Goal: Task Accomplishment & Management: Use online tool/utility

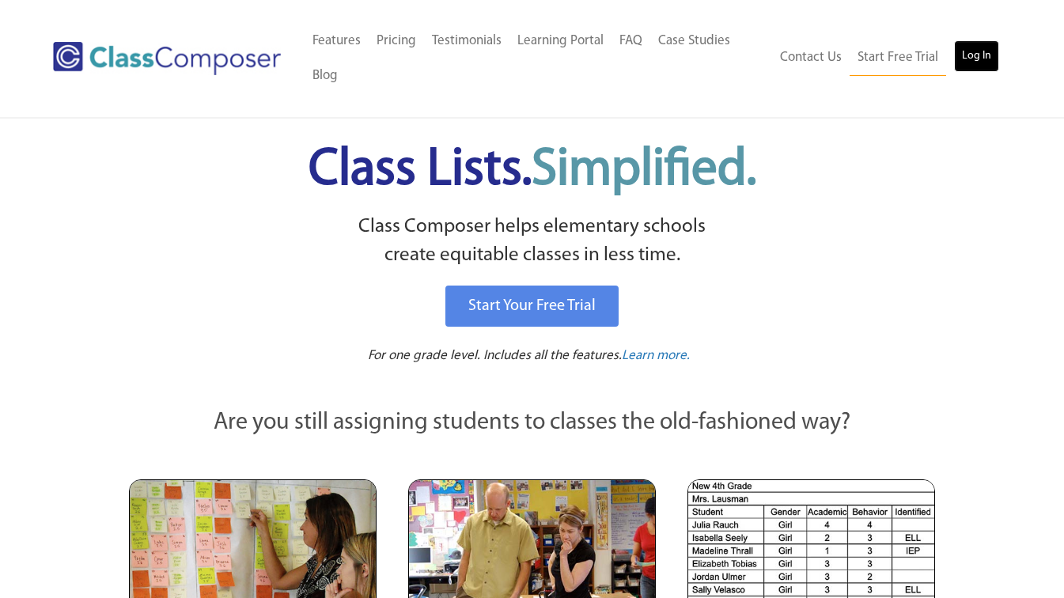
click at [968, 52] on link "Log In" at bounding box center [976, 56] width 45 height 32
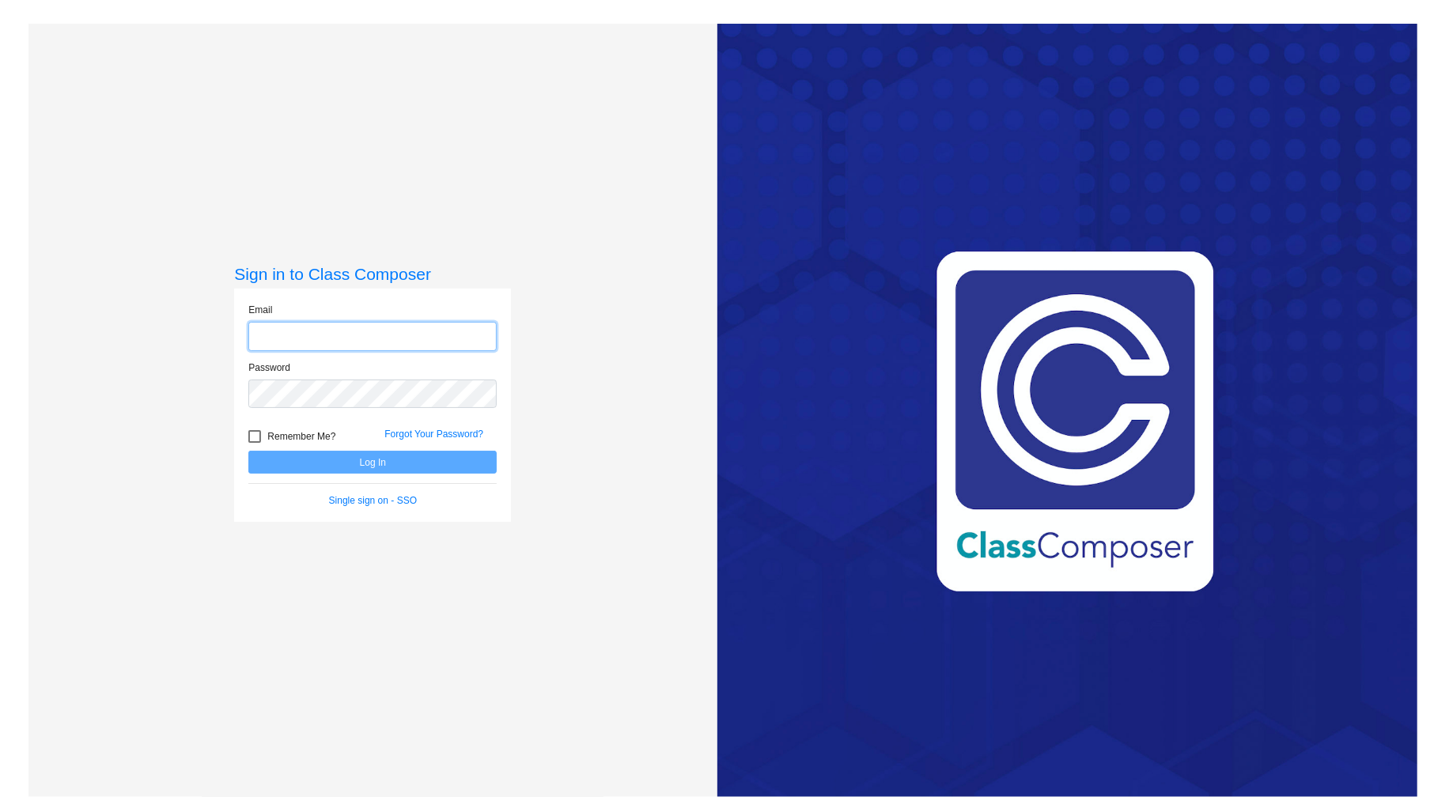
click at [417, 327] on input "email" at bounding box center [372, 336] width 248 height 29
type input "jessica.briere@kent.k12.wa.us"
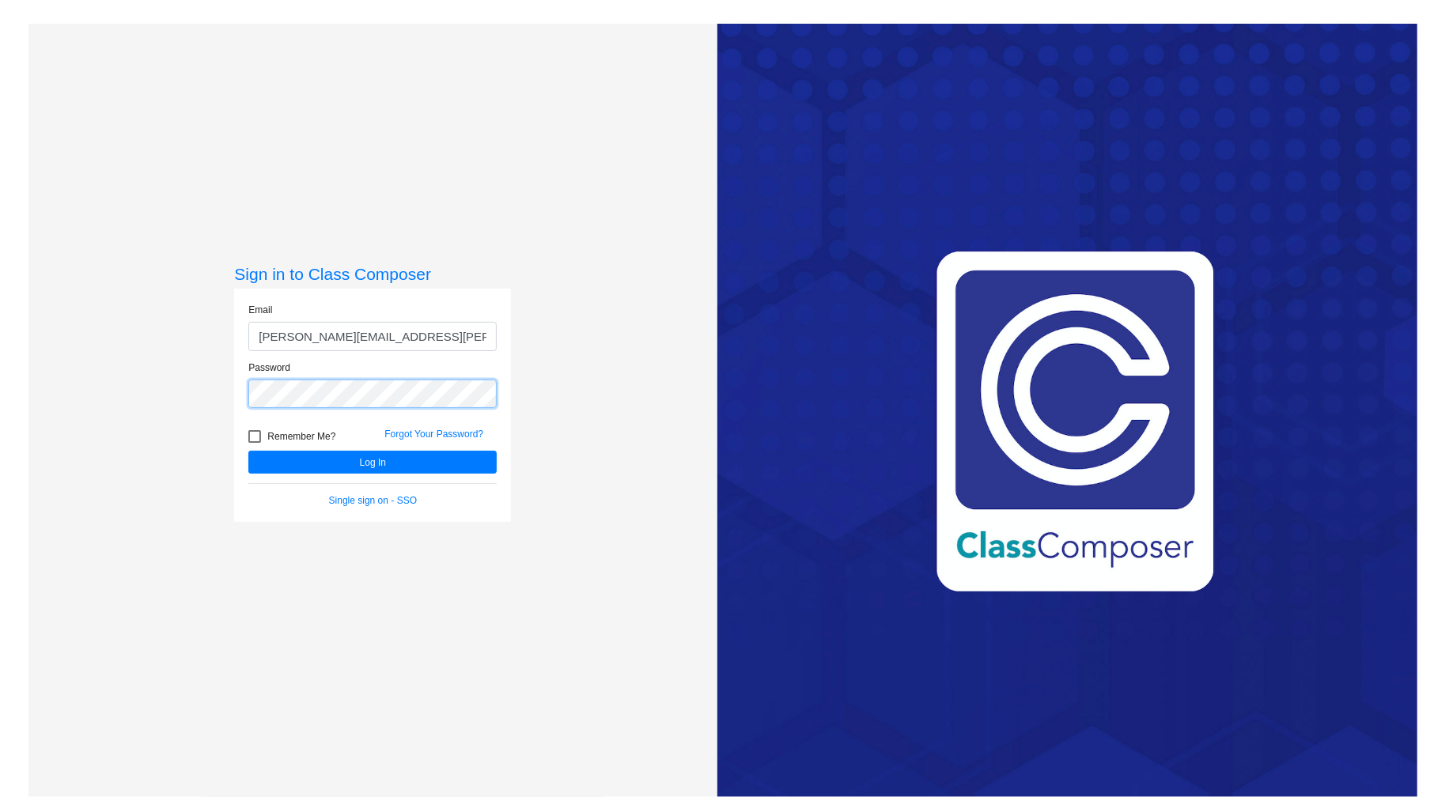
click at [248, 451] on button "Log In" at bounding box center [372, 462] width 248 height 23
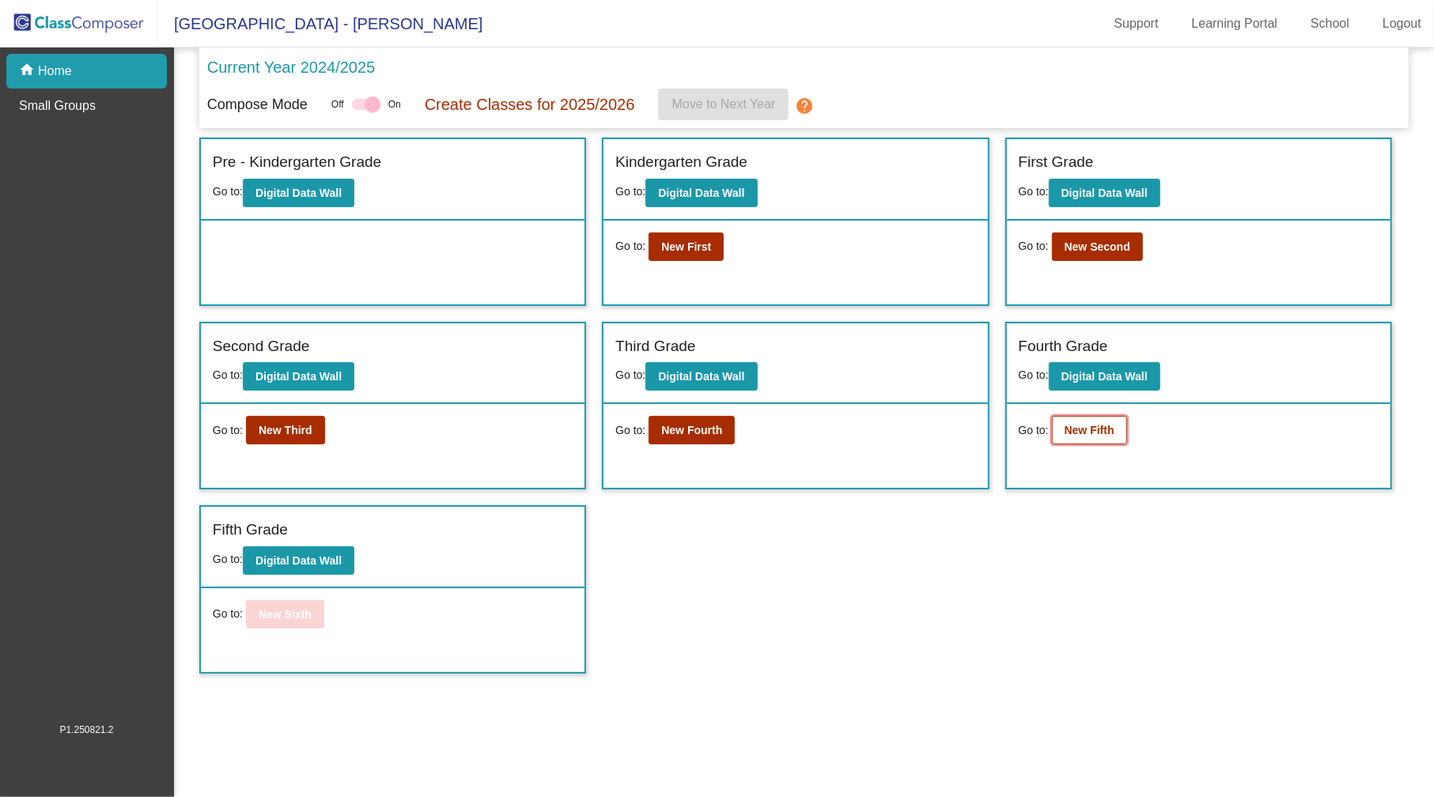
click at [1076, 428] on b "New Fifth" at bounding box center [1090, 430] width 50 height 13
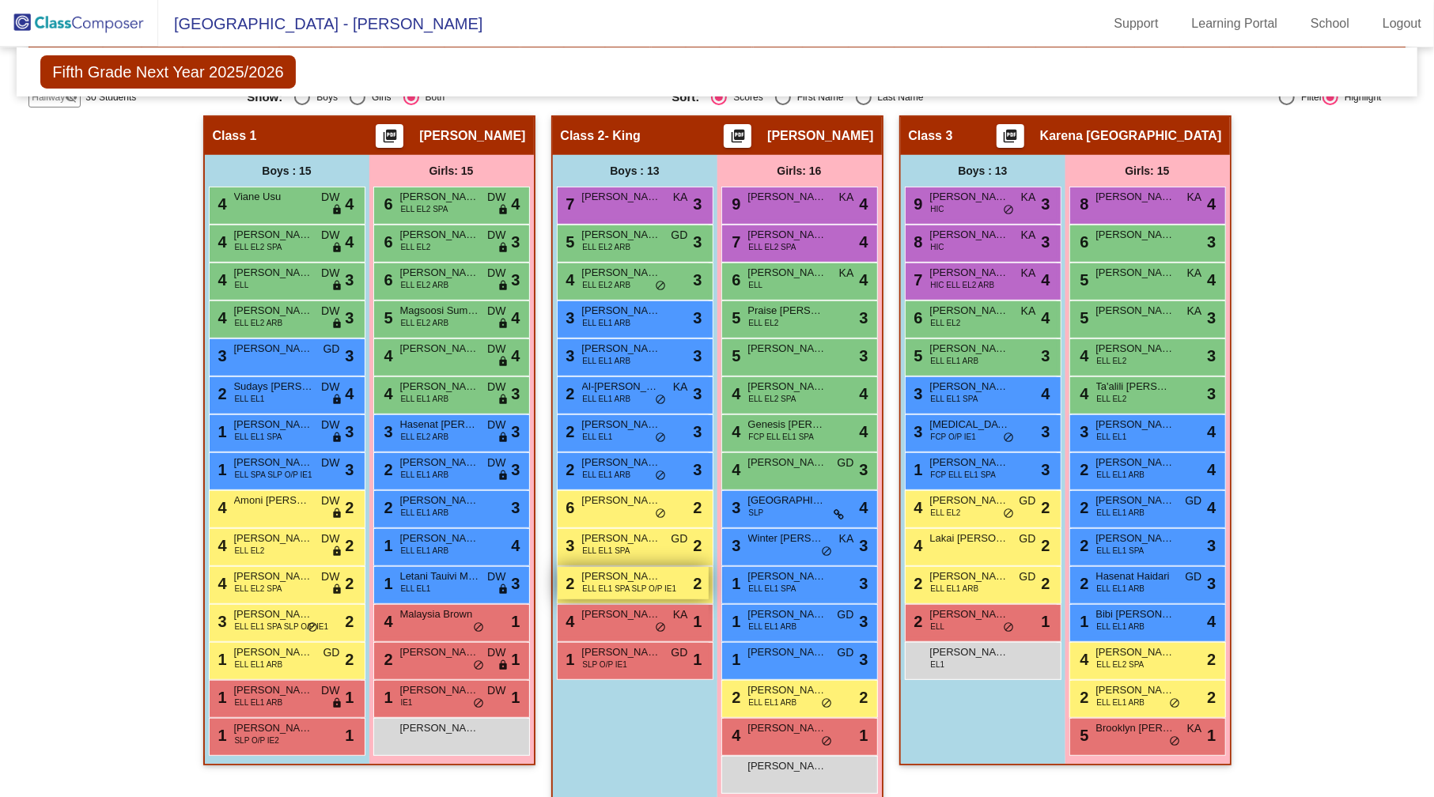
scroll to position [258, 0]
